Goal: Information Seeking & Learning: Learn about a topic

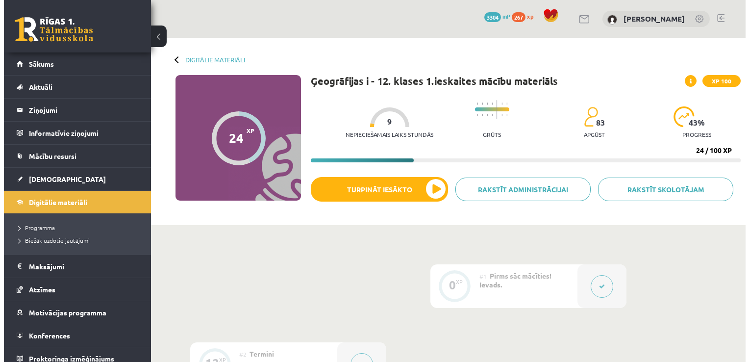
scroll to position [362, 0]
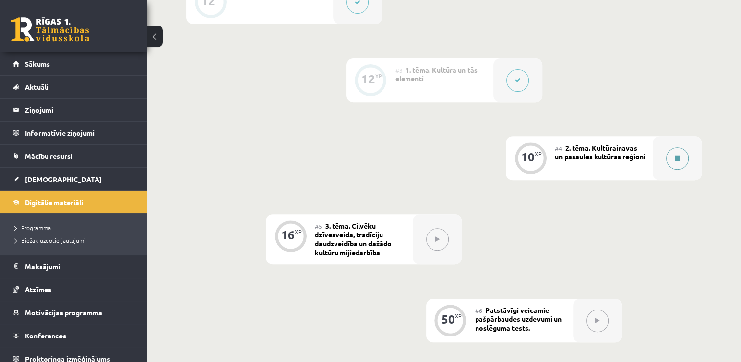
click at [679, 155] on icon at bounding box center [677, 158] width 5 height 6
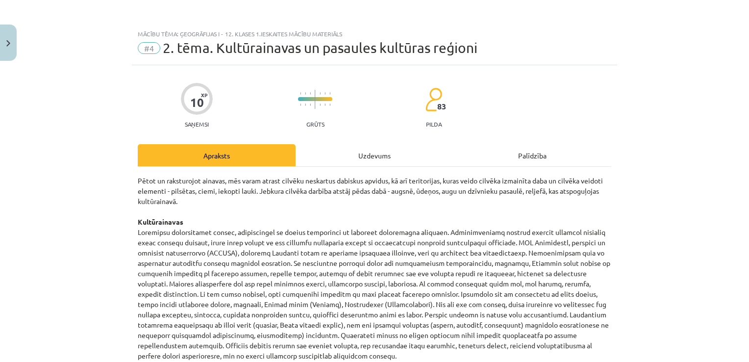
click at [366, 153] on div "Uzdevums" at bounding box center [374, 155] width 158 height 22
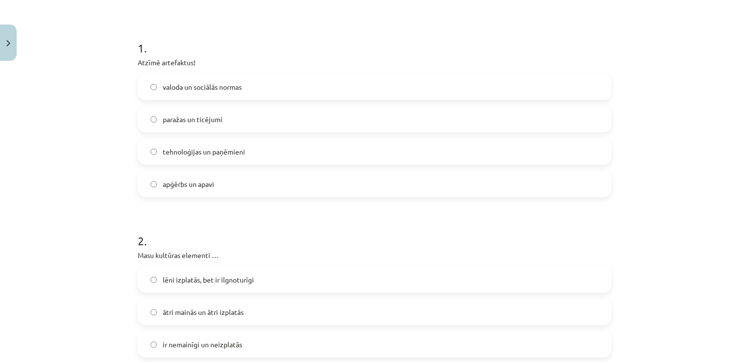
scroll to position [168, 0]
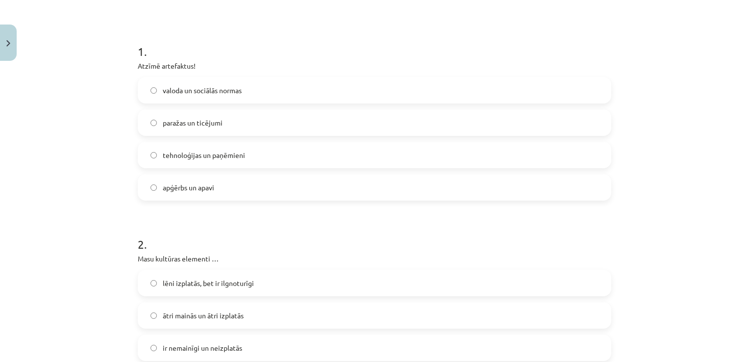
click at [233, 190] on label "apģērbs un apavi" at bounding box center [374, 187] width 471 height 24
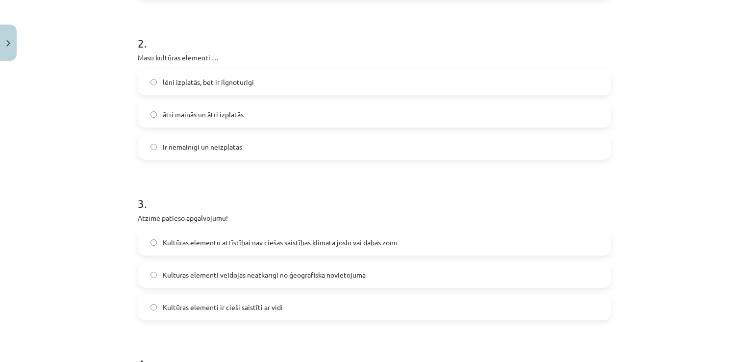
scroll to position [388, 0]
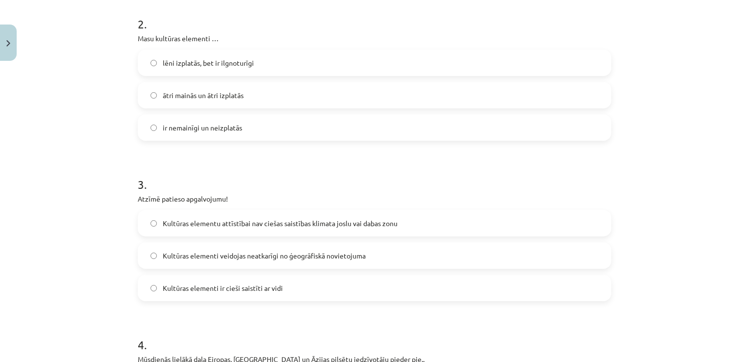
click at [305, 97] on label "ātri mainās un ātri izplatās" at bounding box center [374, 95] width 471 height 24
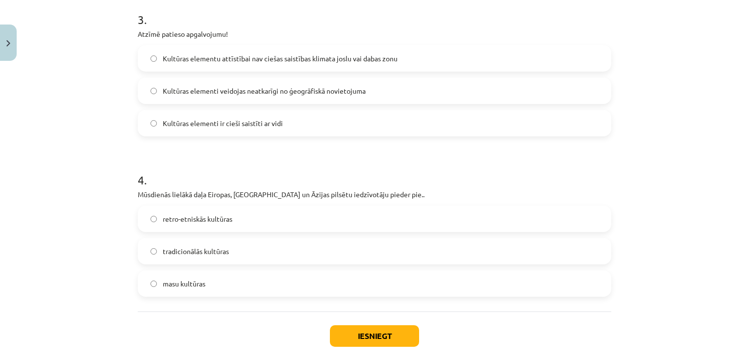
scroll to position [553, 0]
click at [288, 128] on label "Kultūras elementi ir cieši saistīti ar vidi" at bounding box center [374, 122] width 471 height 24
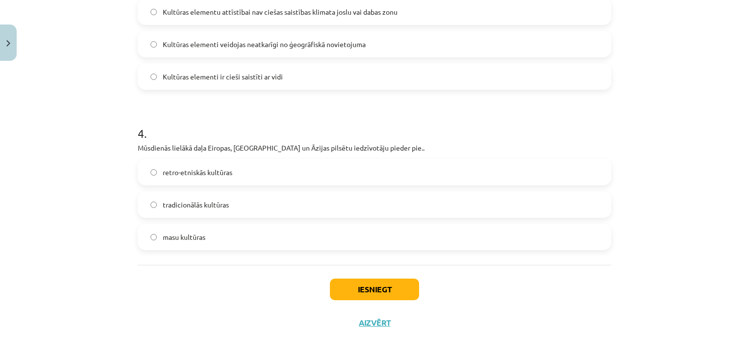
scroll to position [600, 0]
click at [210, 202] on span "tradicionālās kultūras" at bounding box center [196, 203] width 66 height 10
click at [209, 237] on label "masu kultūras" at bounding box center [374, 235] width 471 height 24
click at [355, 285] on button "Iesniegt" at bounding box center [374, 288] width 89 height 22
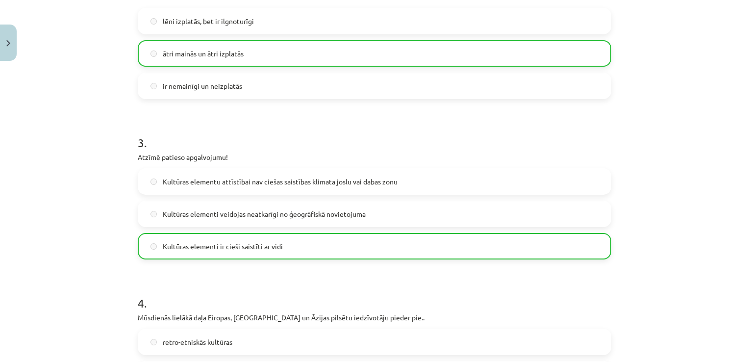
scroll to position [631, 0]
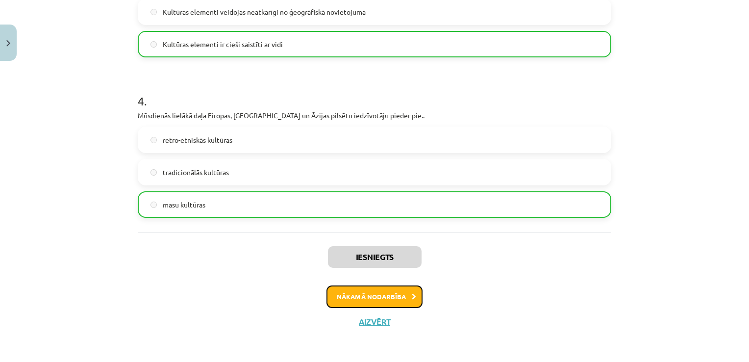
click at [363, 291] on button "Nākamā nodarbība" at bounding box center [374, 296] width 96 height 23
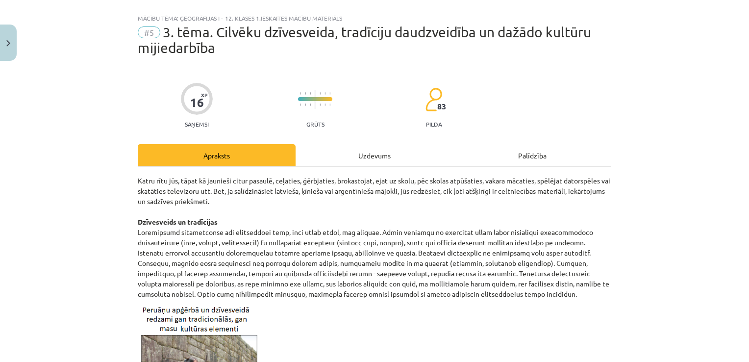
scroll to position [0, 0]
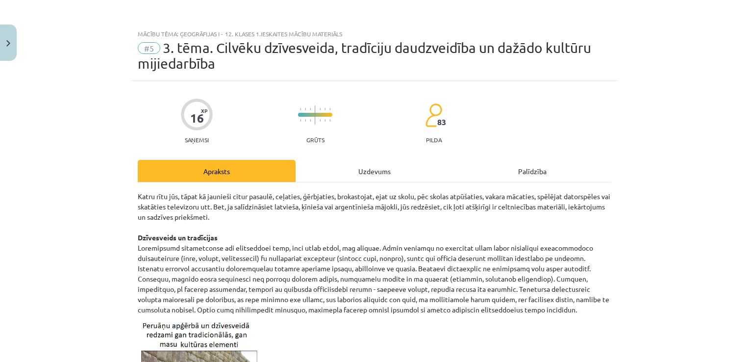
click at [387, 177] on div "Uzdevums" at bounding box center [374, 171] width 158 height 22
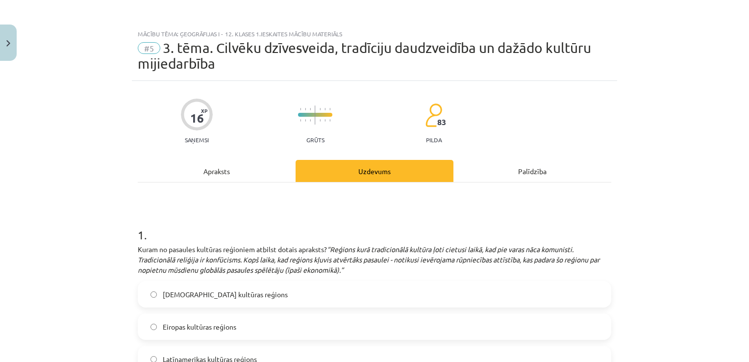
click at [200, 170] on div "Apraksts" at bounding box center [217, 171] width 158 height 22
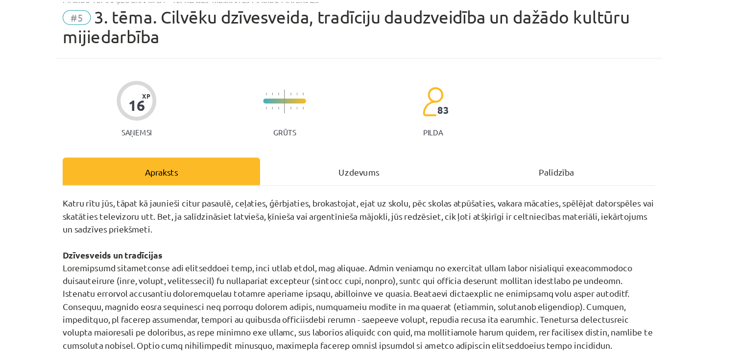
scroll to position [362, 0]
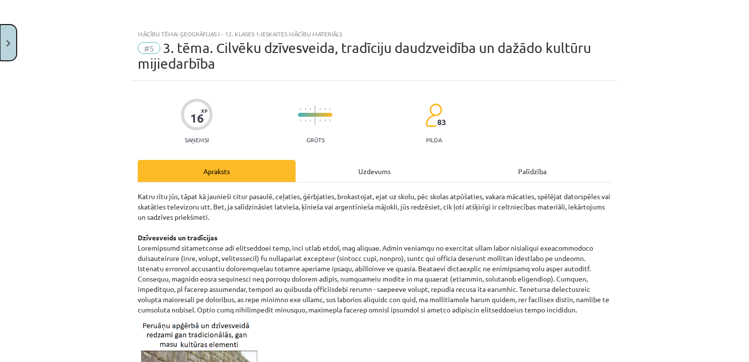
click at [7, 38] on button "Close" at bounding box center [8, 42] width 17 height 36
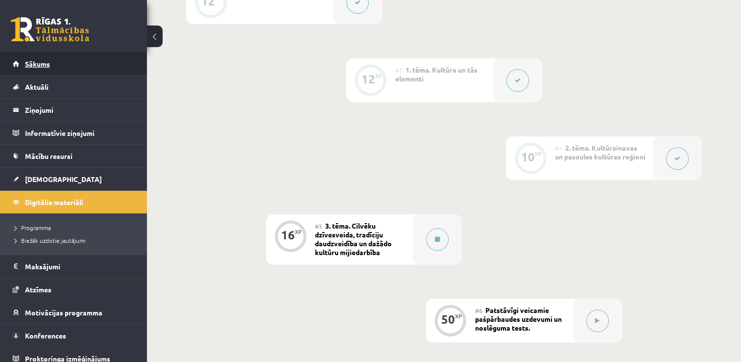
click at [76, 63] on link "Sākums" at bounding box center [74, 63] width 122 height 23
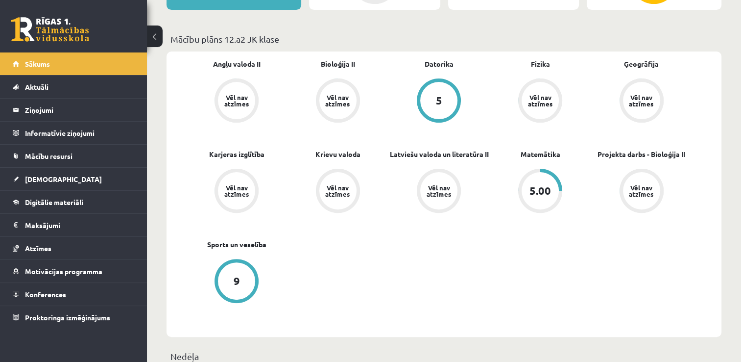
scroll to position [280, 0]
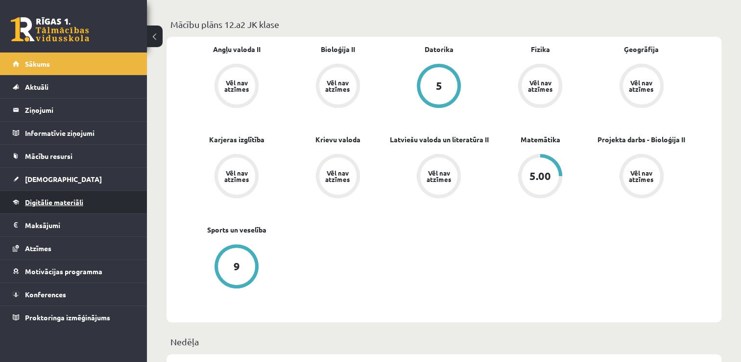
click at [64, 201] on span "Digitālie materiāli" at bounding box center [54, 201] width 58 height 9
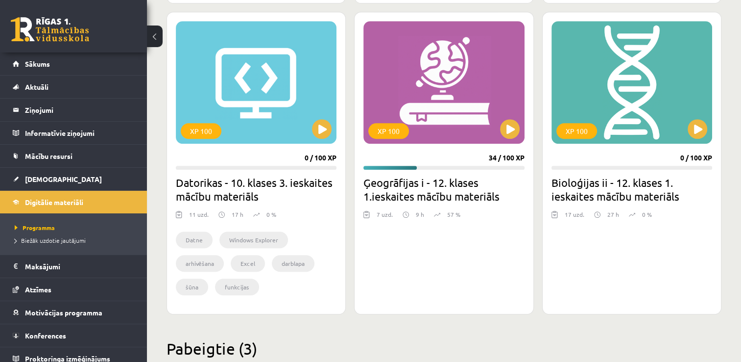
scroll to position [819, 0]
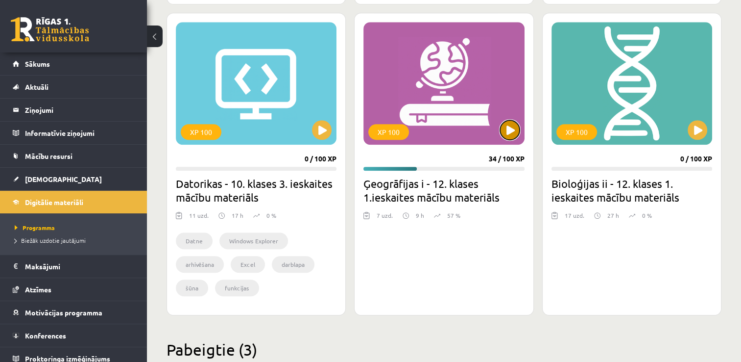
click at [511, 126] on button at bounding box center [510, 130] width 20 height 20
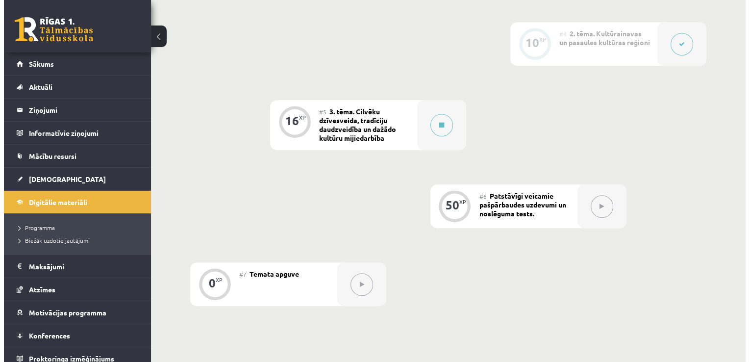
scroll to position [476, 0]
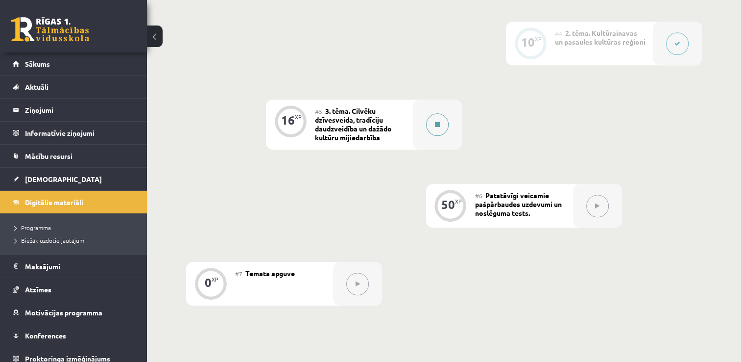
drag, startPoint x: 0, startPoint y: 0, endPoint x: 437, endPoint y: 125, distance: 455.0
click at [437, 125] on div "0 XP #1 Pirms sāc mācīties! Ievads. 12 XP #2 Termini 12 XP #3 1. tēma. Kultūra …" at bounding box center [444, 46] width 516 height 517
click at [437, 125] on icon at bounding box center [437, 124] width 5 height 6
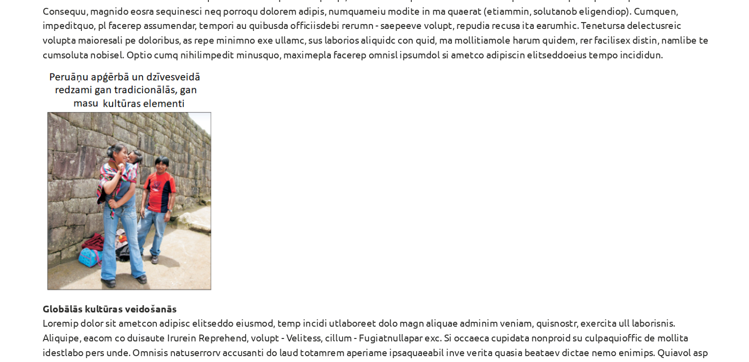
scroll to position [207, 0]
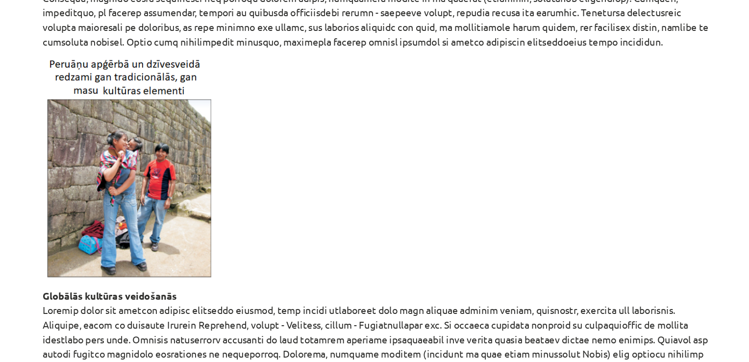
click at [621, 179] on div "Mācību tēma: Ģeogrāfijas i - 12. klases 1.ieskaites mācību materiāls #5 3. tēma…" at bounding box center [374, 181] width 749 height 362
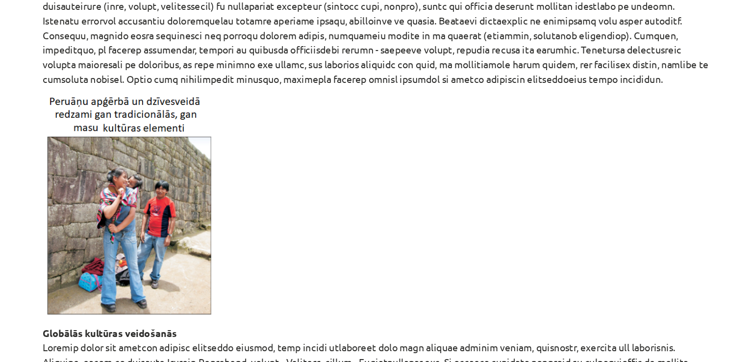
scroll to position [0, 0]
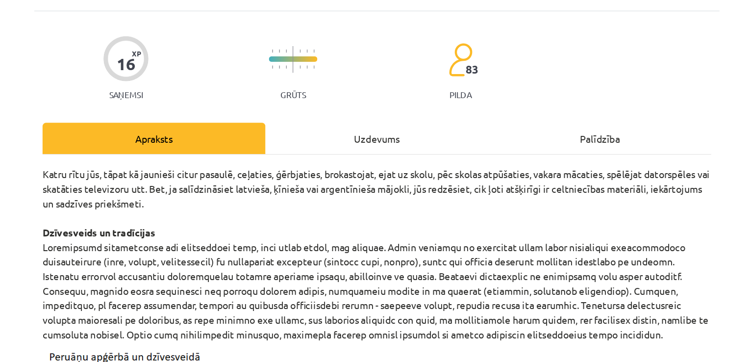
click at [373, 165] on div "Uzdevums" at bounding box center [374, 171] width 158 height 22
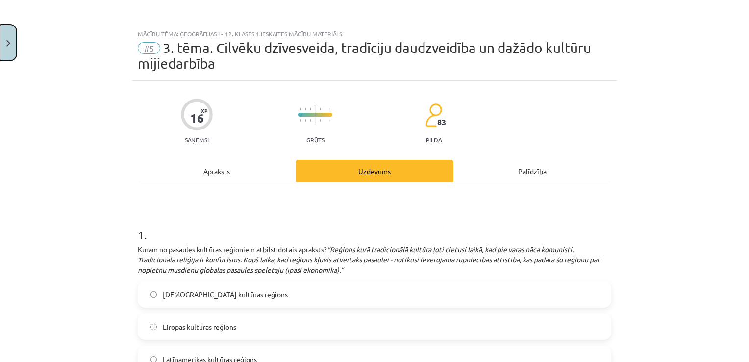
click at [6, 38] on button "Close" at bounding box center [8, 42] width 17 height 36
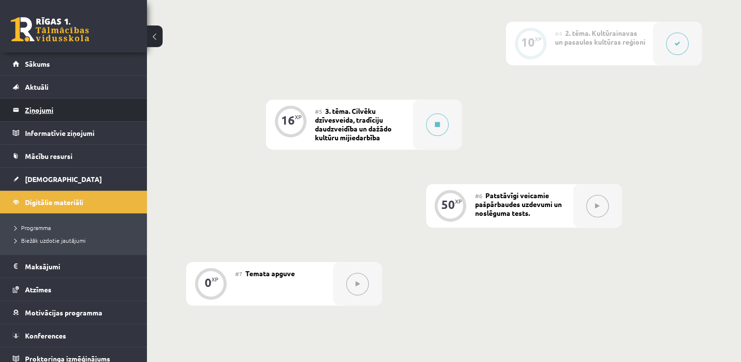
click at [57, 107] on legend "Ziņojumi 0" at bounding box center [80, 109] width 110 height 23
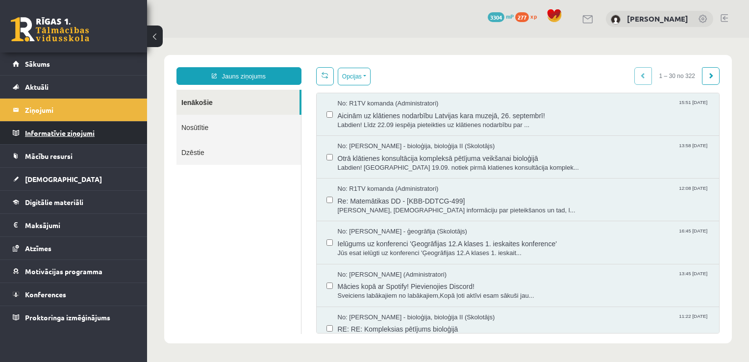
click at [91, 128] on legend "Informatīvie ziņojumi 0" at bounding box center [80, 132] width 110 height 23
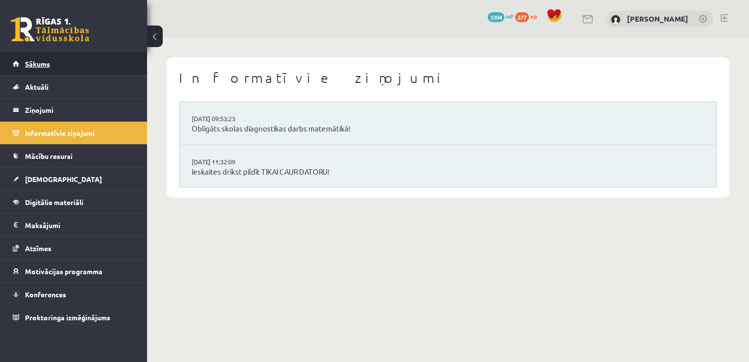
click at [87, 67] on link "Sākums" at bounding box center [74, 63] width 122 height 23
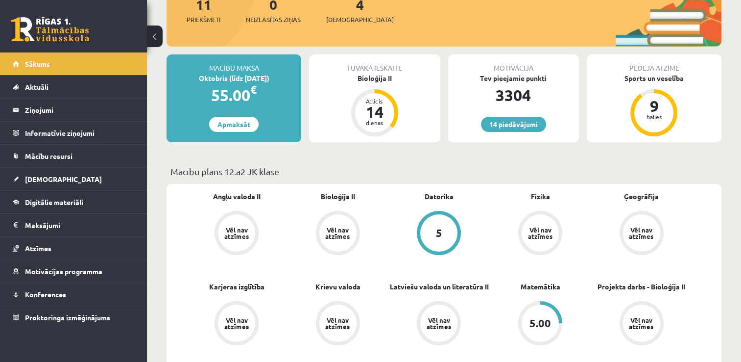
scroll to position [134, 0]
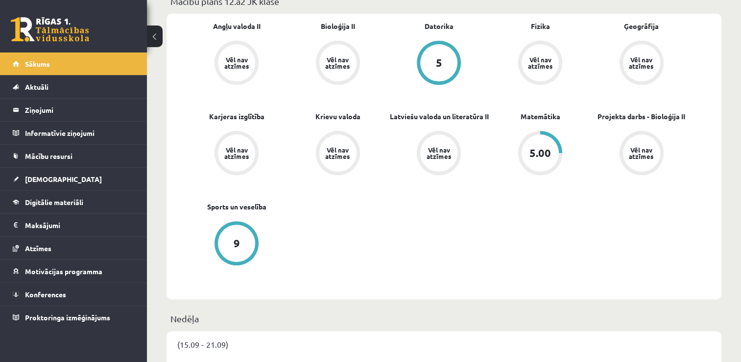
scroll to position [256, 0]
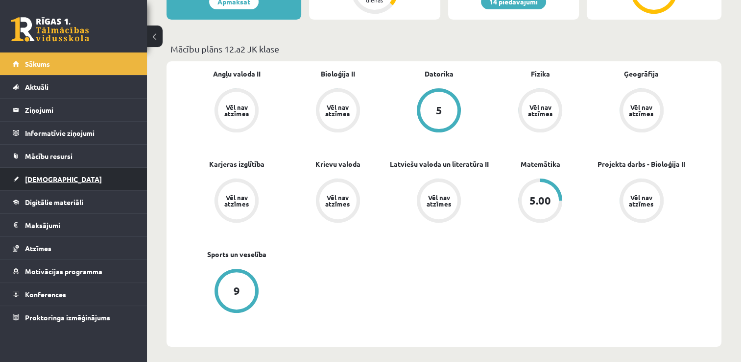
click at [57, 176] on link "[DEMOGRAPHIC_DATA]" at bounding box center [74, 179] width 122 height 23
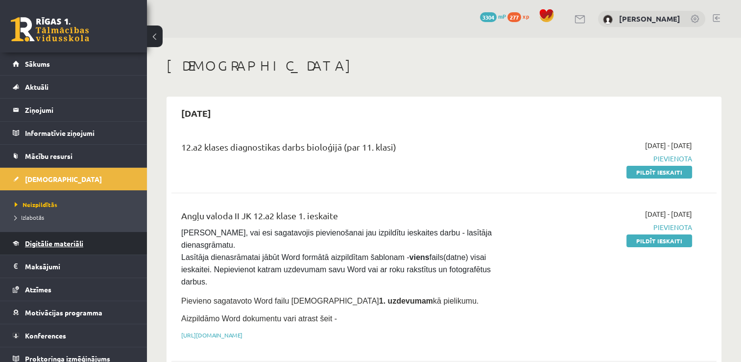
click at [59, 244] on span "Digitālie materiāli" at bounding box center [54, 243] width 58 height 9
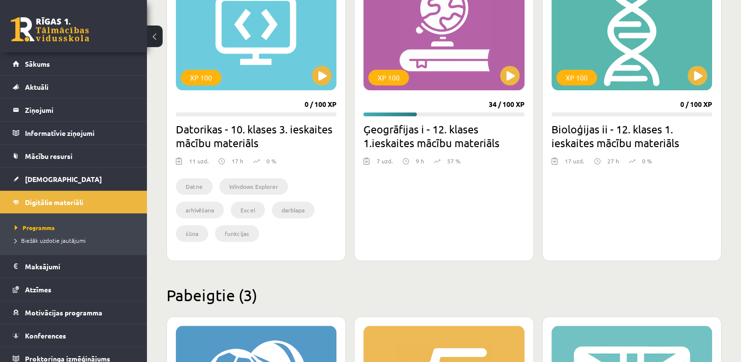
scroll to position [878, 0]
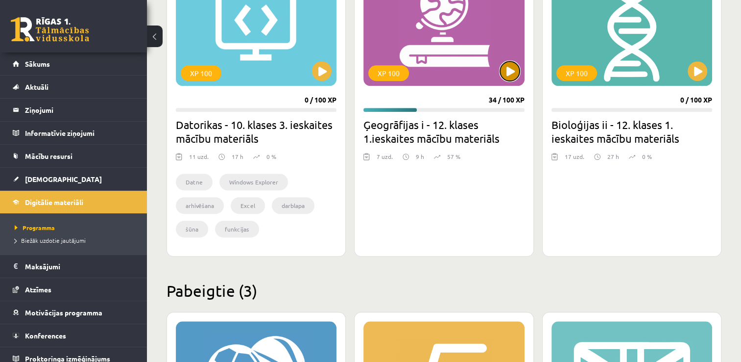
click at [508, 73] on button at bounding box center [510, 71] width 20 height 20
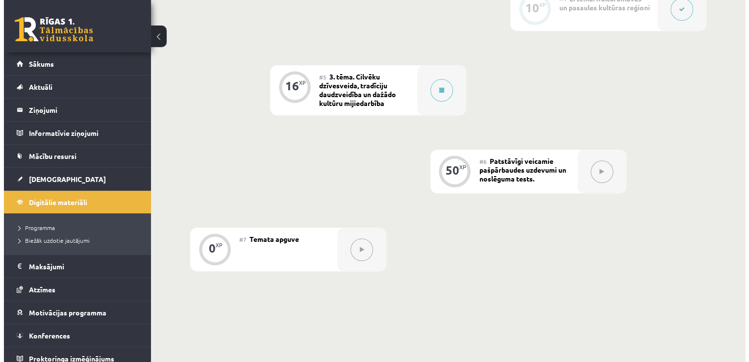
scroll to position [511, 0]
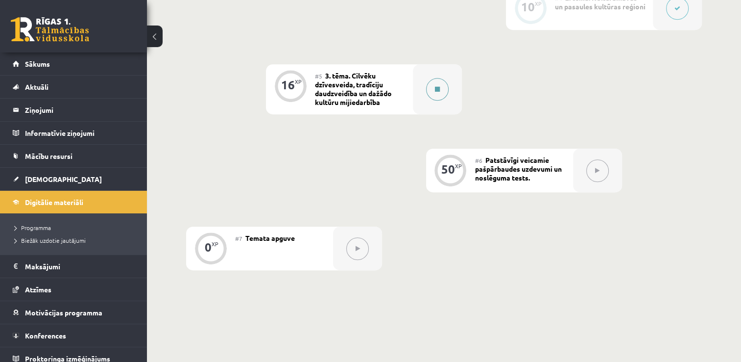
click at [437, 92] on button at bounding box center [437, 89] width 23 height 23
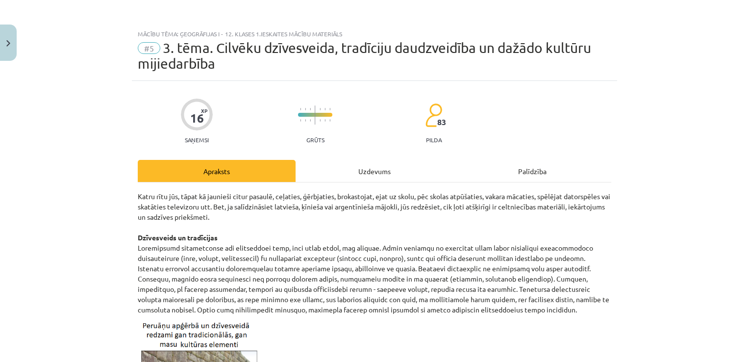
scroll to position [376, 0]
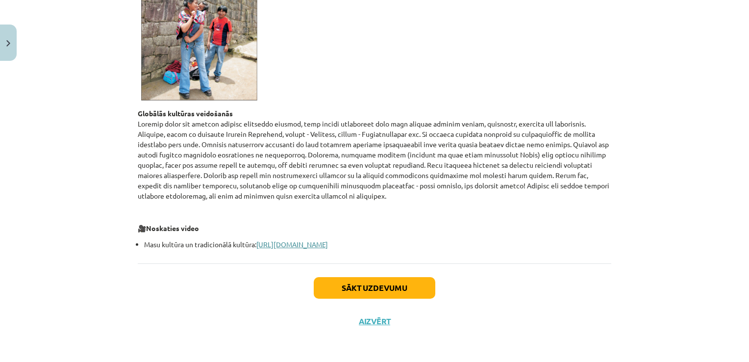
click at [328, 244] on link "[URL][DOMAIN_NAME]" at bounding box center [292, 244] width 72 height 9
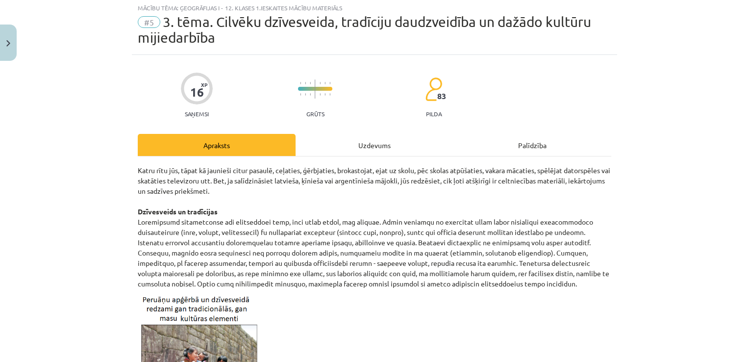
scroll to position [0, 0]
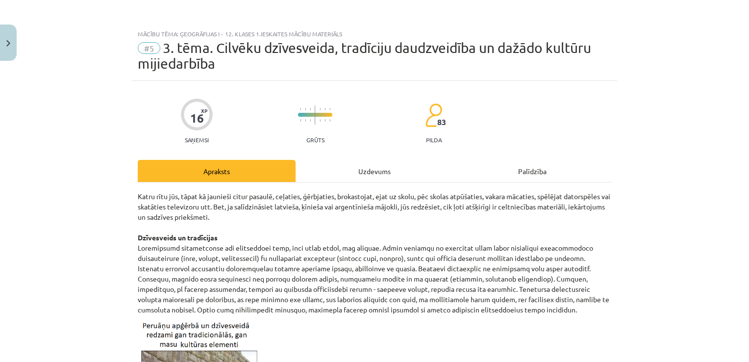
click at [386, 168] on div "Uzdevums" at bounding box center [374, 171] width 158 height 22
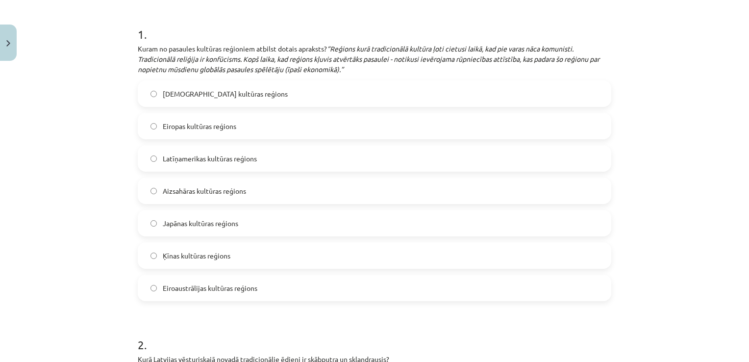
scroll to position [201, 0]
click at [245, 262] on label "Ķīnas kultūras reģions" at bounding box center [374, 254] width 471 height 24
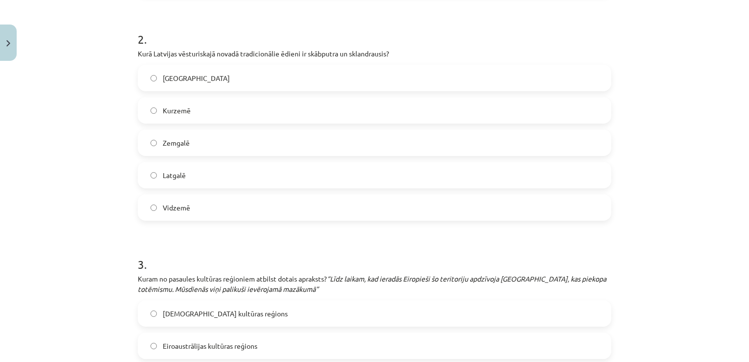
scroll to position [506, 0]
click at [239, 108] on label "Kurzemē" at bounding box center [374, 109] width 471 height 24
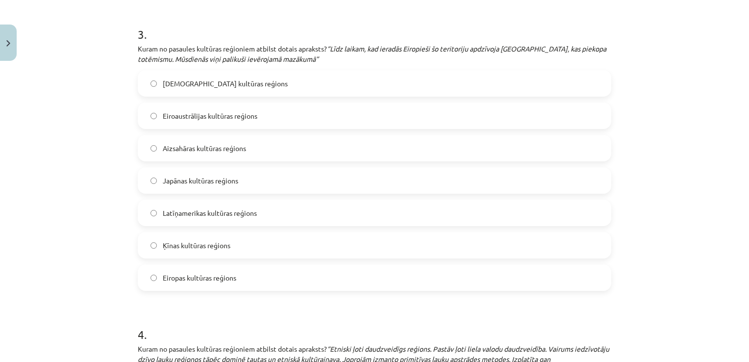
scroll to position [735, 0]
click at [364, 114] on label "Eiroaustrālijas kultūras reģions" at bounding box center [374, 115] width 471 height 24
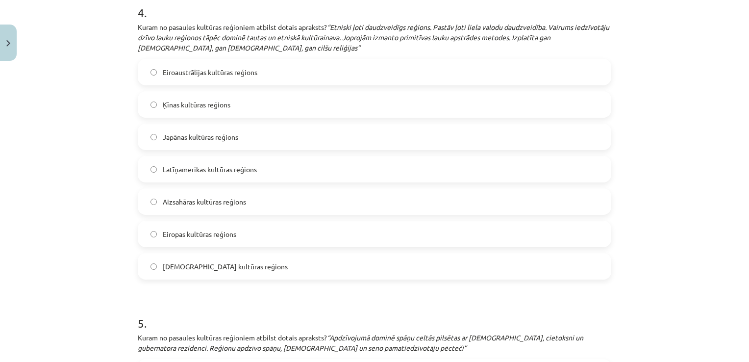
scroll to position [1056, 0]
click at [236, 231] on label "Eiropas kultūras reģions" at bounding box center [374, 234] width 471 height 24
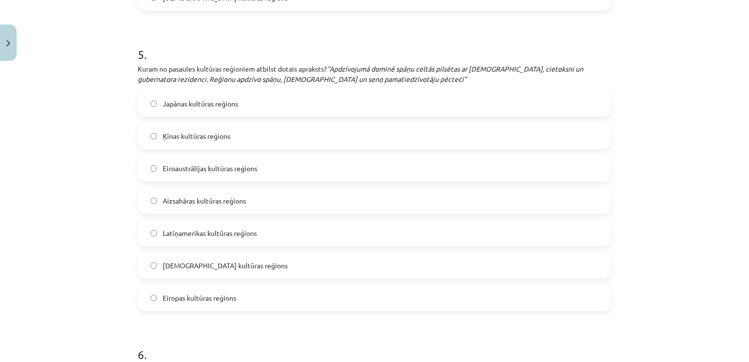
scroll to position [1346, 0]
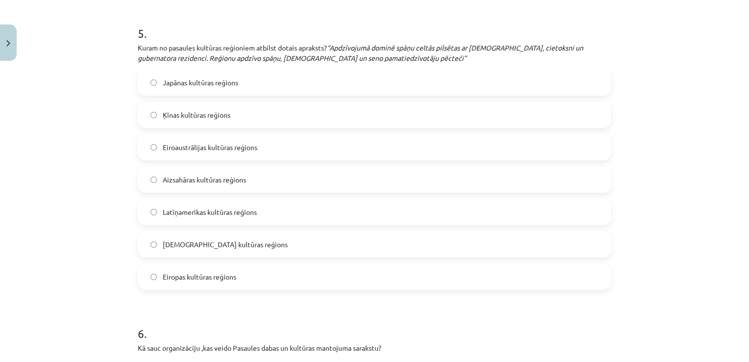
click at [255, 213] on label "Latīņamerikas kultūras reģions" at bounding box center [374, 211] width 471 height 24
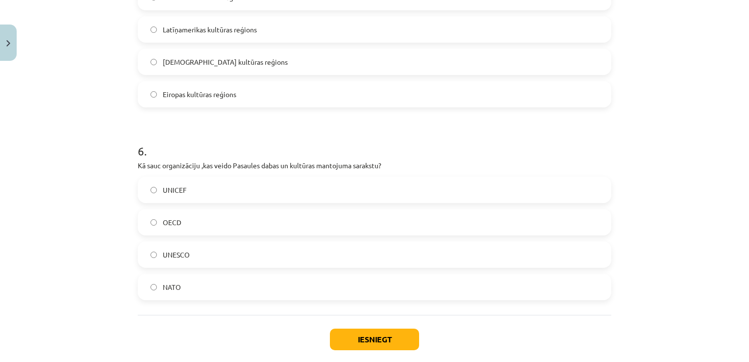
scroll to position [1575, 0]
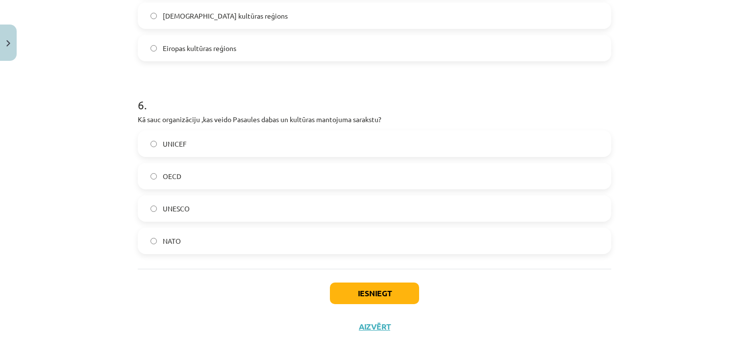
click at [228, 209] on label "UNESCO" at bounding box center [374, 208] width 471 height 24
click at [374, 293] on button "Iesniegt" at bounding box center [374, 293] width 89 height 22
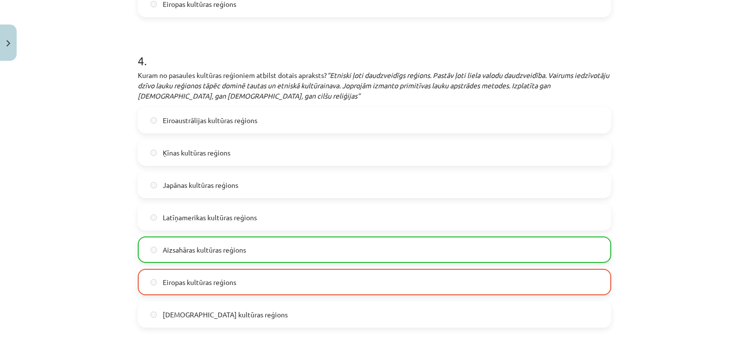
scroll to position [1008, 0]
click at [699, 185] on div "Mācību tēma: Ģeogrāfijas i - 12. klases 1.ieskaites mācību materiāls #5 3. tēma…" at bounding box center [374, 181] width 749 height 362
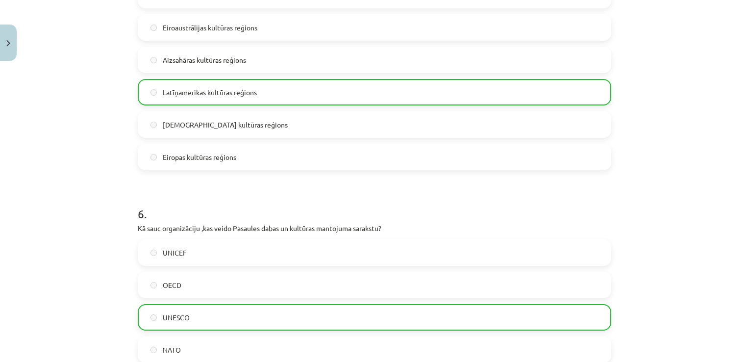
scroll to position [1611, 0]
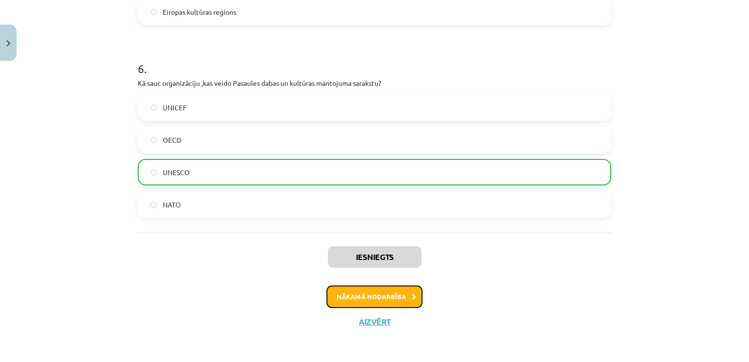
click at [399, 294] on button "Nākamā nodarbība" at bounding box center [374, 296] width 96 height 23
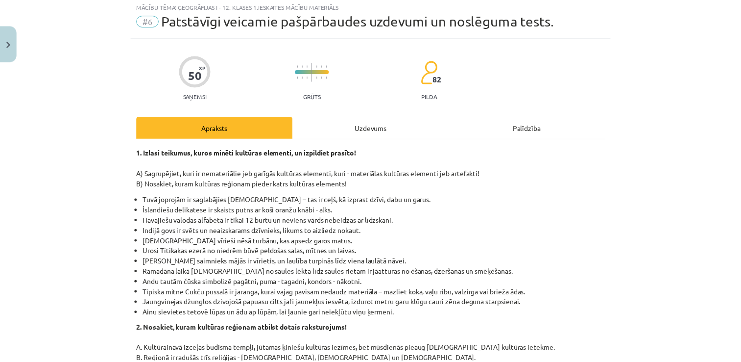
scroll to position [24, 0]
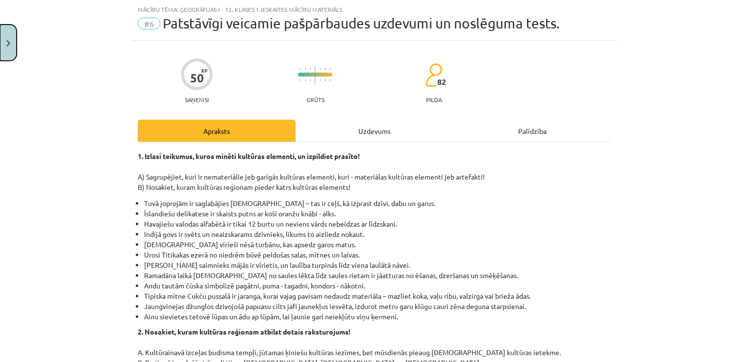
click at [12, 46] on button "Close" at bounding box center [8, 42] width 17 height 36
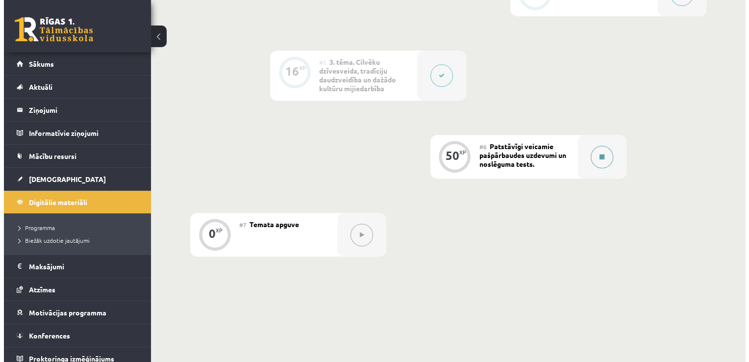
scroll to position [526, 0]
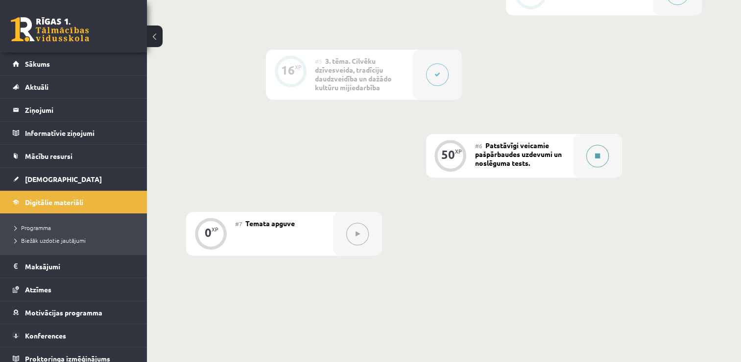
click at [595, 153] on icon at bounding box center [597, 156] width 5 height 6
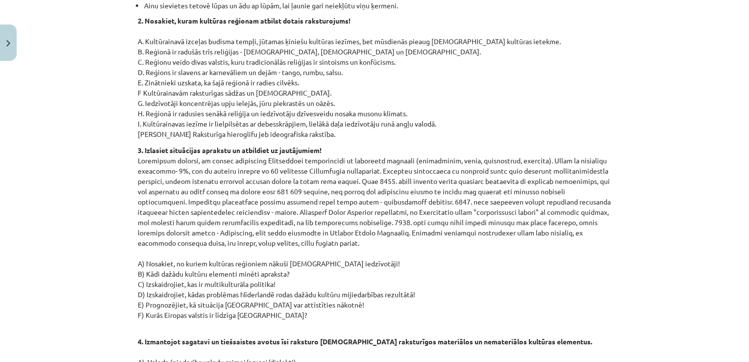
scroll to position [0, 0]
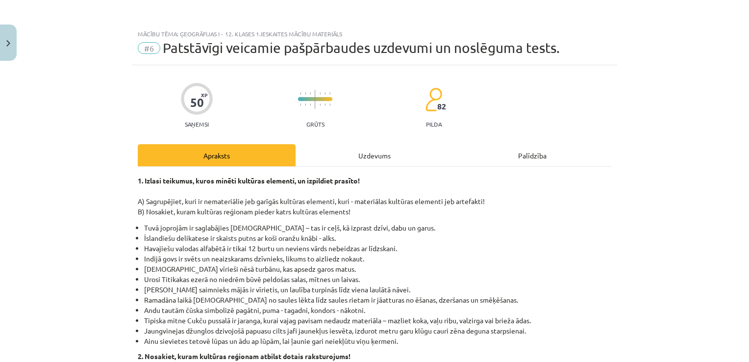
click at [371, 145] on div "Uzdevums" at bounding box center [374, 155] width 158 height 22
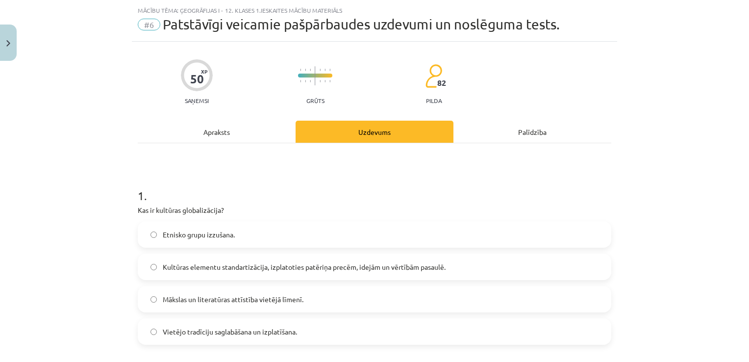
scroll to position [24, 0]
click at [237, 127] on div "Apraksts" at bounding box center [217, 131] width 158 height 22
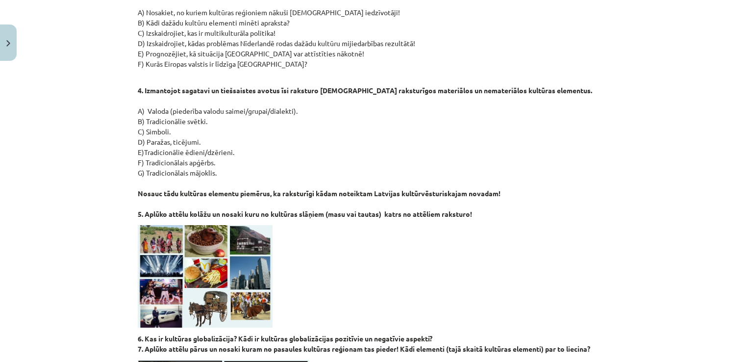
scroll to position [598, 0]
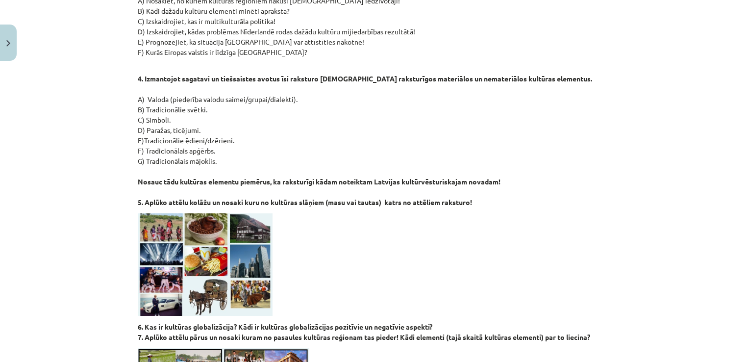
click at [623, 73] on div "Mācību tēma: Ģeogrāfijas i - 12. klases 1.ieskaites mācību materiāls #6 Patstāv…" at bounding box center [374, 181] width 749 height 362
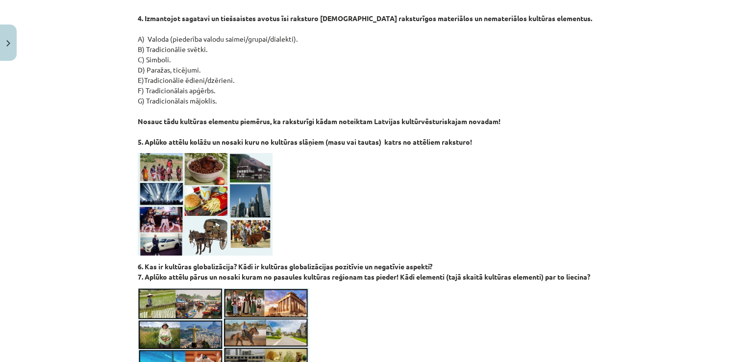
scroll to position [657, 0]
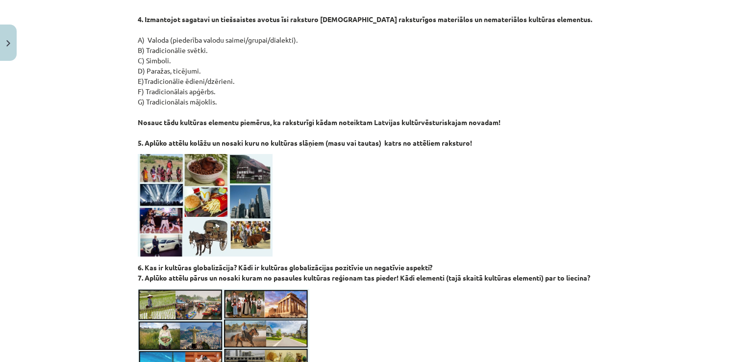
click at [623, 73] on div "Mācību tēma: Ģeogrāfijas i - 12. klases 1.ieskaites mācību materiāls #6 Patstāv…" at bounding box center [374, 181] width 749 height 362
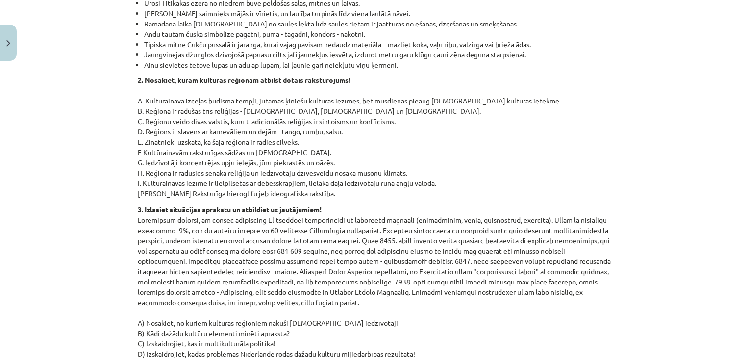
scroll to position [0, 0]
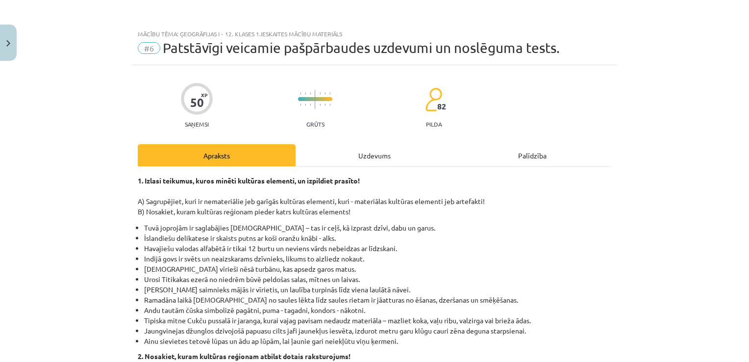
click at [368, 157] on div "Uzdevums" at bounding box center [374, 155] width 158 height 22
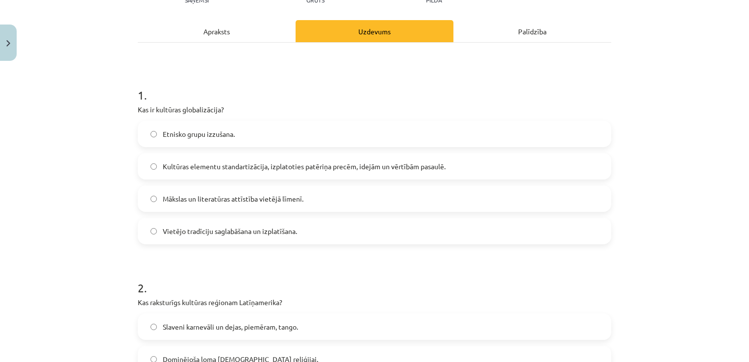
scroll to position [143, 0]
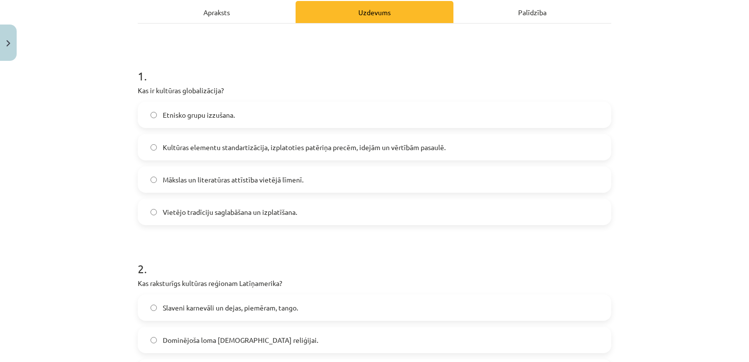
click at [472, 142] on label "Kultūras elementu standartizācija, izplatoties patēriņa precēm, idejām un vērtī…" at bounding box center [374, 147] width 471 height 24
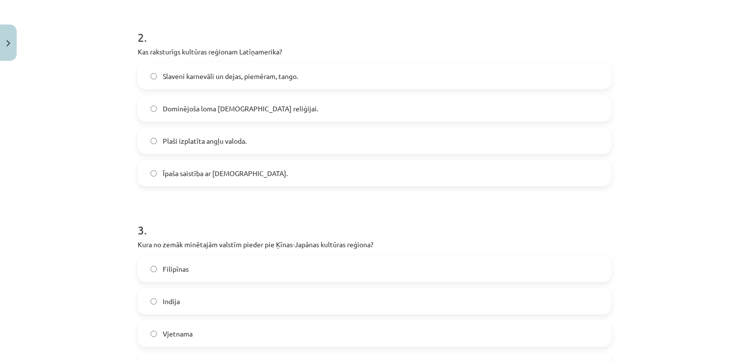
scroll to position [375, 0]
click at [337, 79] on label "Slaveni karnevāli un dejas, piemēram, tango." at bounding box center [374, 75] width 471 height 24
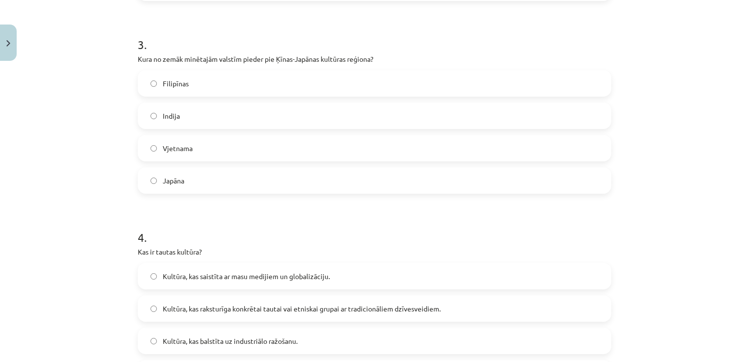
scroll to position [568, 0]
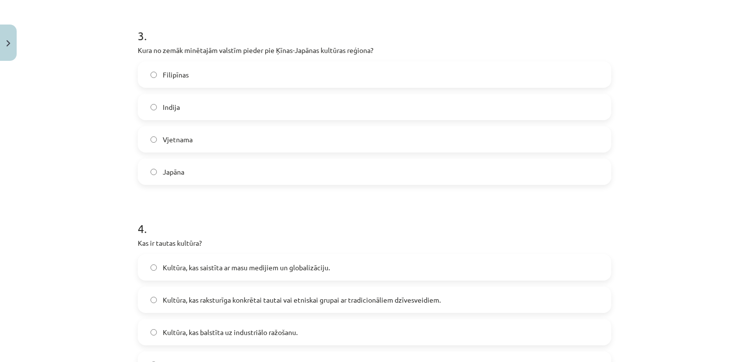
click at [217, 181] on label "Japāna" at bounding box center [374, 171] width 471 height 24
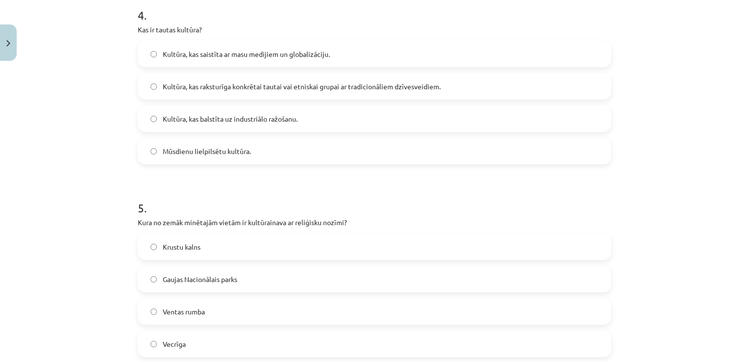
scroll to position [781, 0]
click at [335, 95] on label "Kultūra, kas raksturīga konkrētai tautai vai etniskai grupai ar tradicionāliem …" at bounding box center [374, 86] width 471 height 24
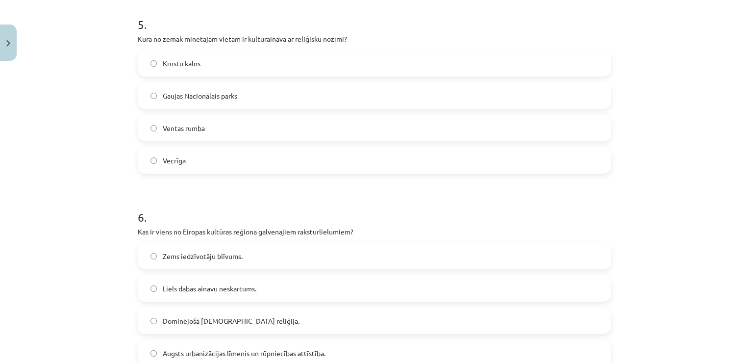
scroll to position [965, 0]
click at [266, 64] on label "Krustu kalns" at bounding box center [374, 62] width 471 height 24
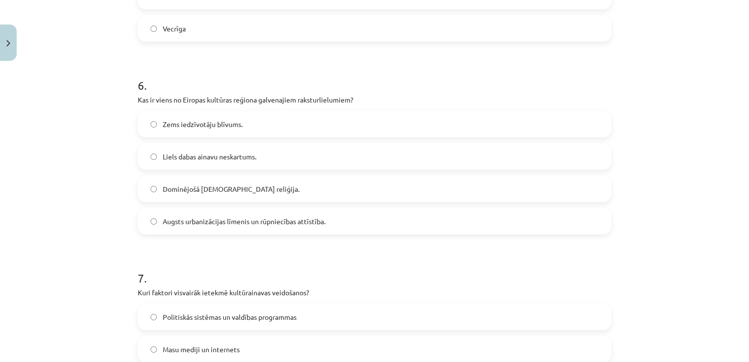
scroll to position [1141, 0]
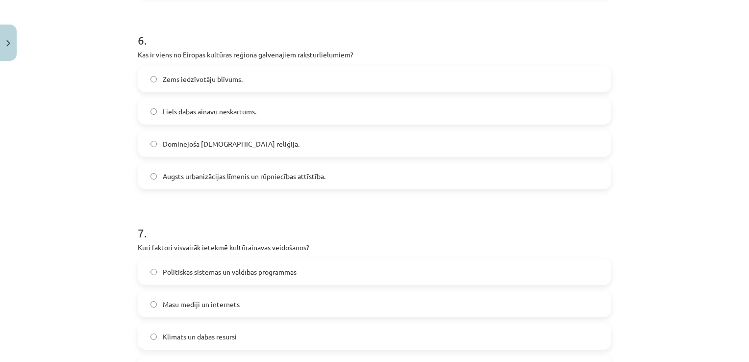
click at [267, 115] on label "Liels dabas ainavu neskartums." at bounding box center [374, 111] width 471 height 24
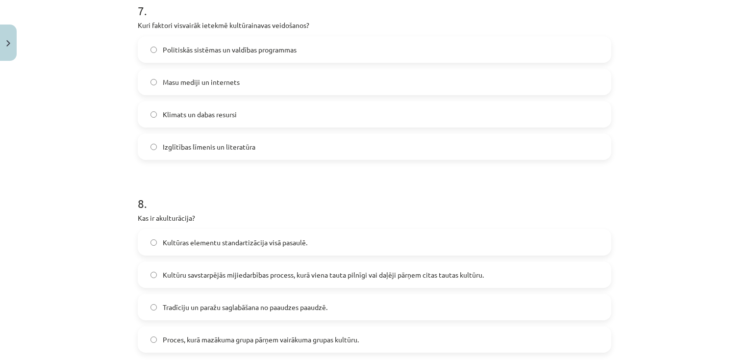
scroll to position [1364, 0]
click at [242, 109] on label "Klimats un dabas resursi" at bounding box center [374, 113] width 471 height 24
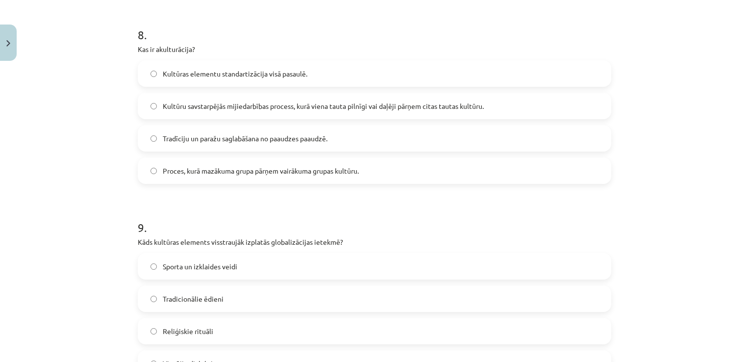
scroll to position [1534, 0]
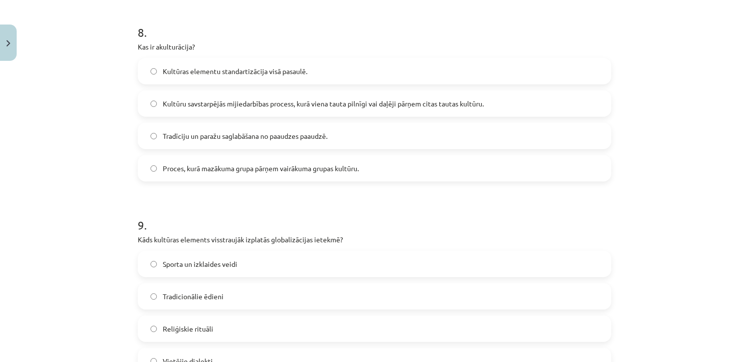
click at [251, 104] on span "Kultūru savstarpējās mijiedarbības process, kurā viena tauta pilnīgi vai daļēji…" at bounding box center [323, 103] width 321 height 10
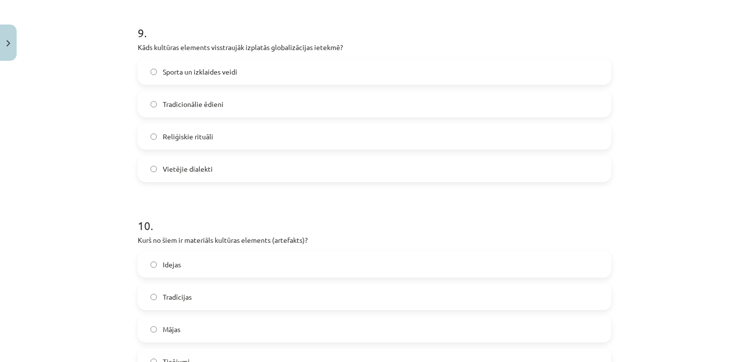
scroll to position [1740, 0]
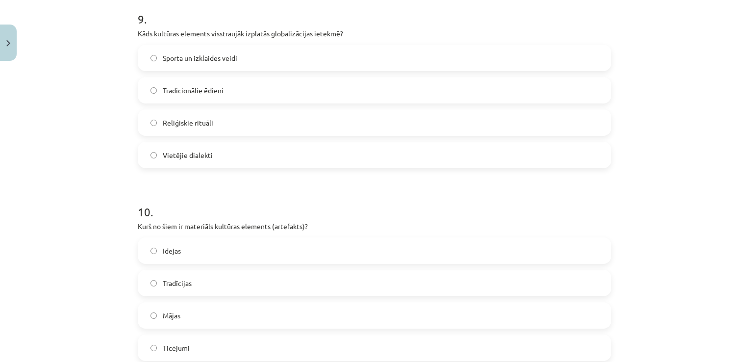
click at [248, 56] on label "Sporta un izklaides veidi" at bounding box center [374, 58] width 471 height 24
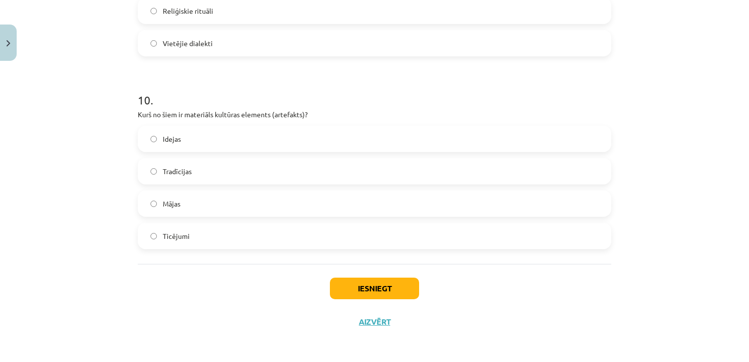
scroll to position [1852, 0]
click at [201, 213] on label "Mājas" at bounding box center [374, 203] width 471 height 24
click at [367, 280] on button "Iesniegt" at bounding box center [374, 288] width 89 height 22
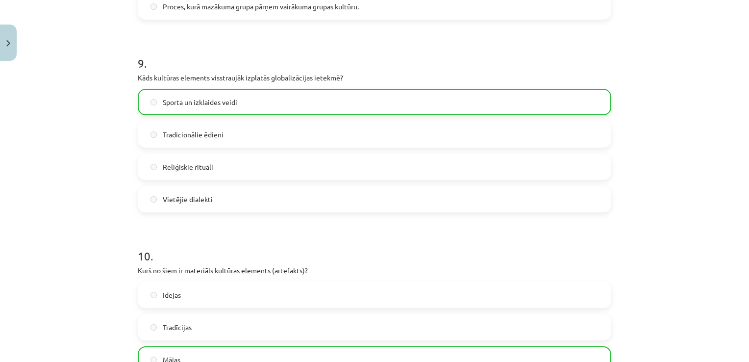
scroll to position [1883, 0]
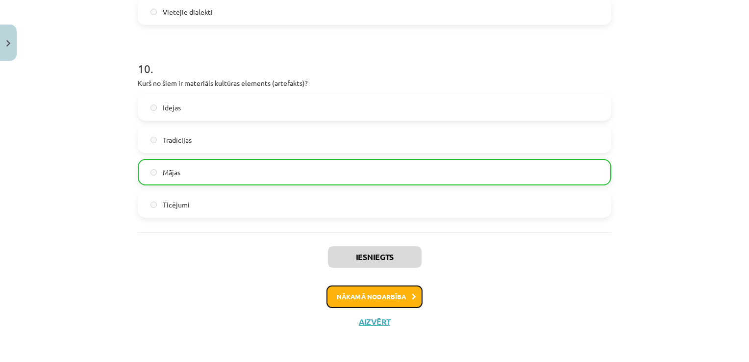
click at [383, 293] on button "Nākamā nodarbība" at bounding box center [374, 296] width 96 height 23
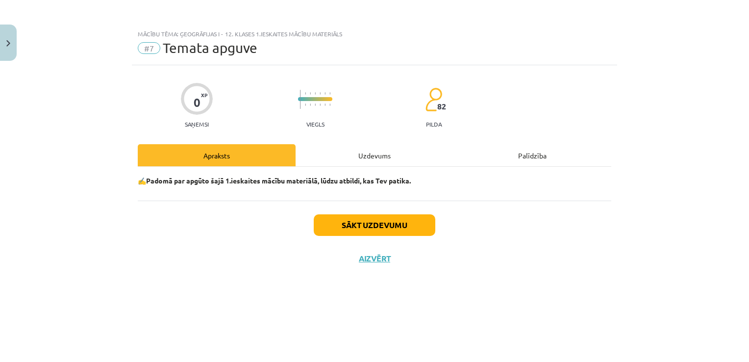
scroll to position [0, 0]
click at [389, 223] on button "Sākt uzdevumu" at bounding box center [374, 225] width 121 height 22
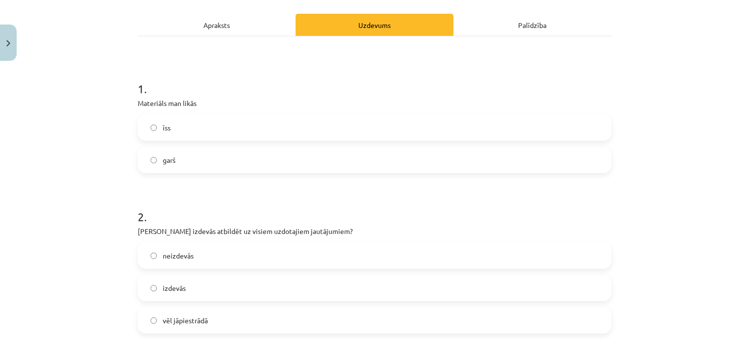
scroll to position [133, 0]
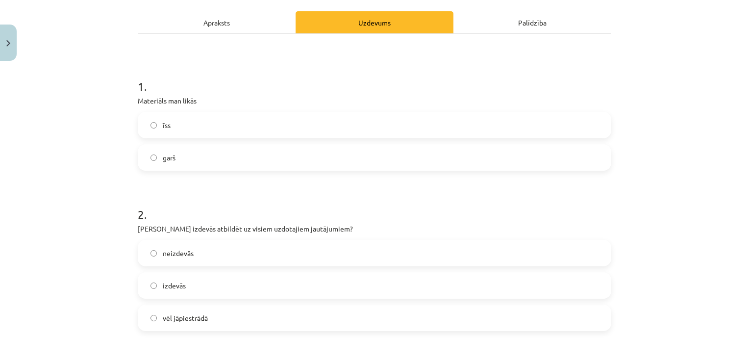
click at [212, 120] on label "īss" at bounding box center [374, 125] width 471 height 24
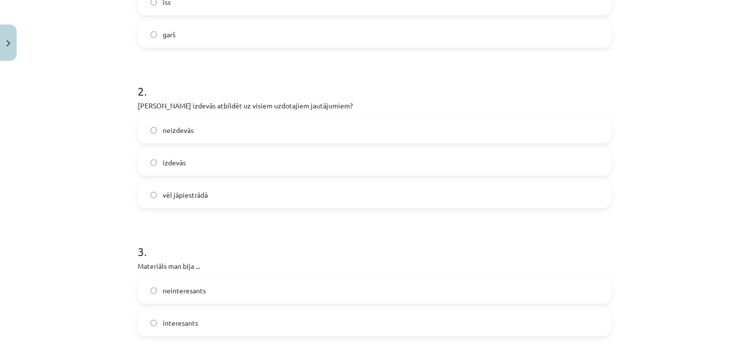
scroll to position [256, 0]
click at [200, 203] on label "vēl jāpiestrādā" at bounding box center [374, 194] width 471 height 24
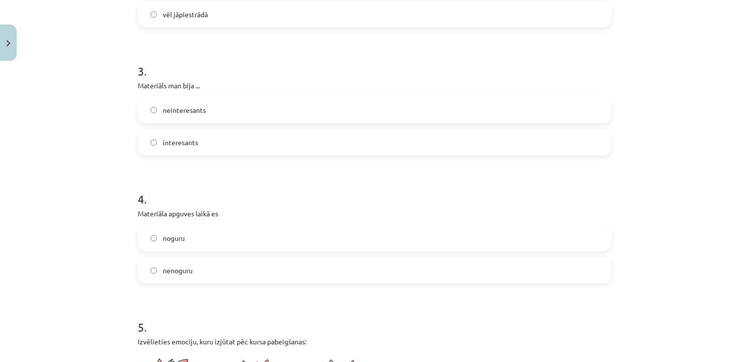
scroll to position [438, 0]
click at [203, 152] on label "interesants" at bounding box center [374, 140] width 471 height 24
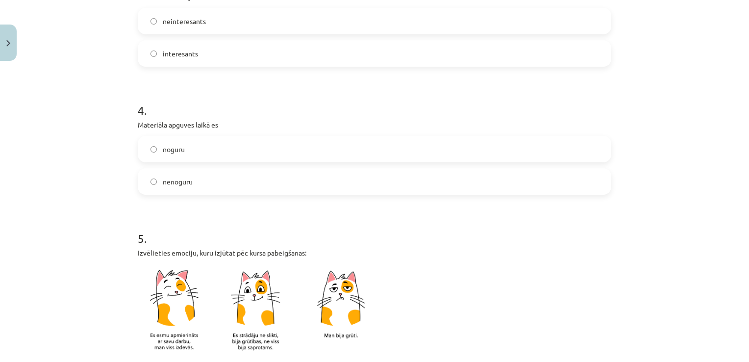
scroll to position [530, 0]
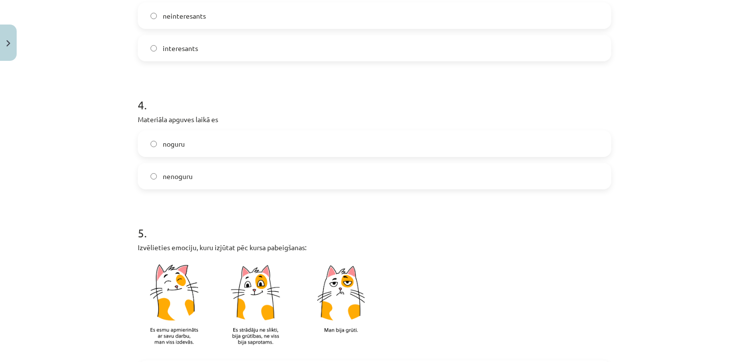
click at [181, 181] on label "nenoguru" at bounding box center [374, 176] width 471 height 24
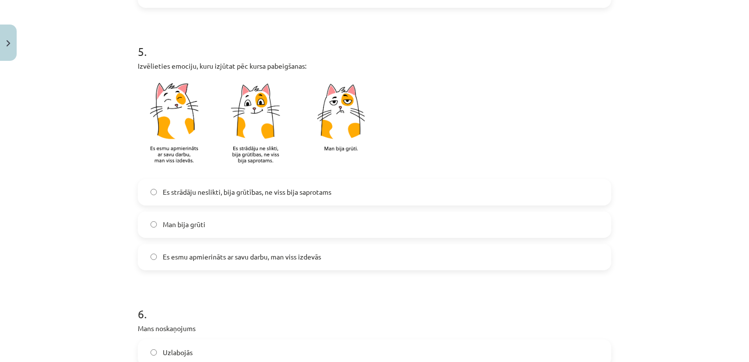
scroll to position [721, 0]
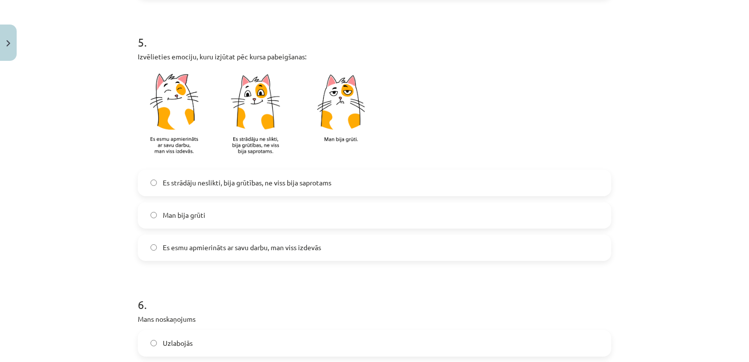
click at [238, 256] on label "Es esmu apmierināts ar savu darbu, man viss izdevās" at bounding box center [374, 247] width 471 height 24
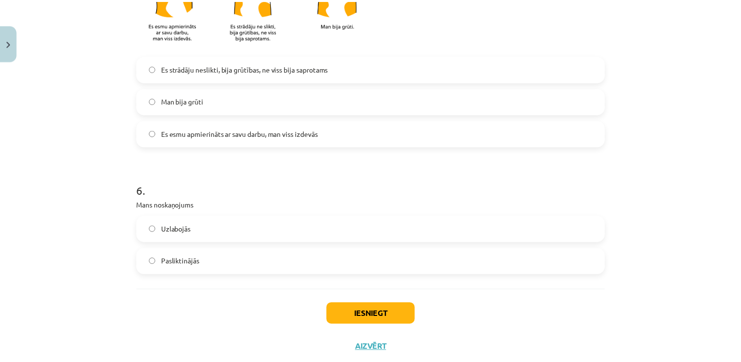
scroll to position [860, 0]
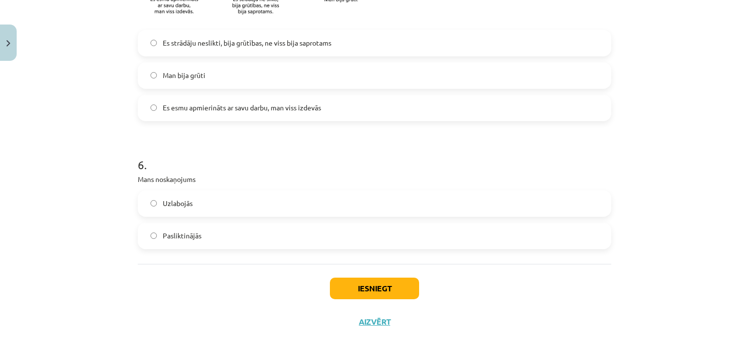
click at [198, 211] on label "Uzlabojās" at bounding box center [374, 203] width 471 height 24
click at [361, 289] on button "Iesniegt" at bounding box center [374, 288] width 89 height 22
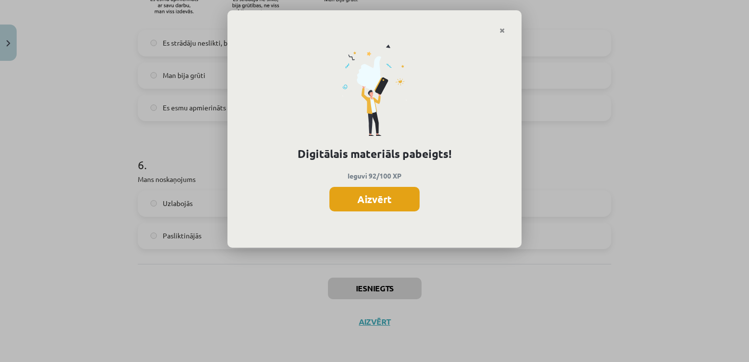
click at [395, 191] on button "Aizvērt" at bounding box center [374, 199] width 90 height 24
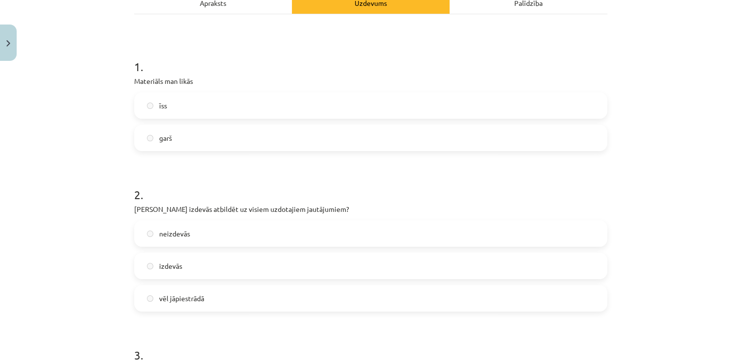
scroll to position [0, 0]
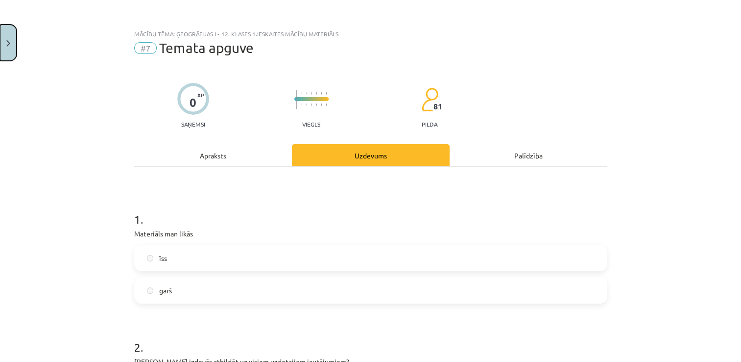
click at [7, 40] on img "Close" at bounding box center [8, 43] width 4 height 6
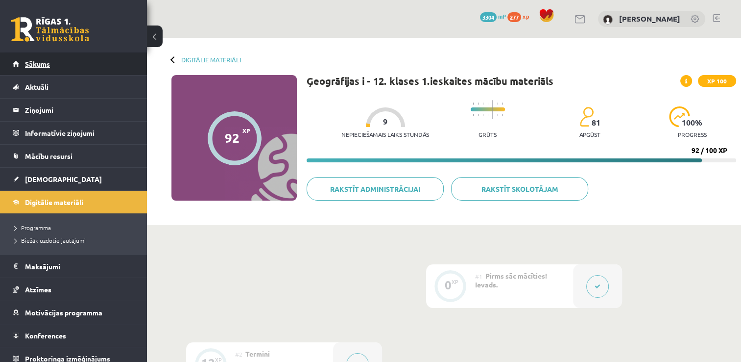
click at [90, 60] on link "Sākums" at bounding box center [74, 63] width 122 height 23
